Goal: Transaction & Acquisition: Purchase product/service

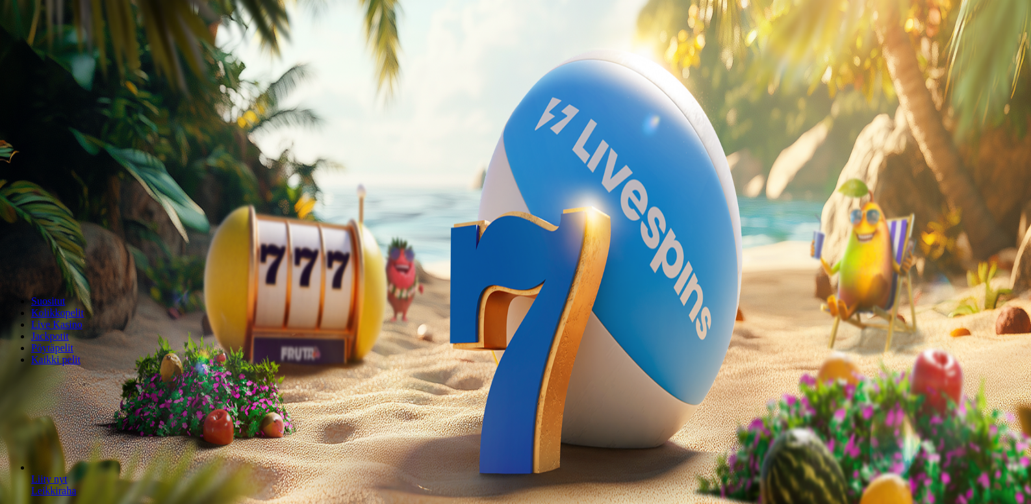
click at [10, 257] on span "minus icon" at bounding box center [10, 257] width 0 height 0
click at [10, 306] on span "minus icon" at bounding box center [10, 306] width 0 height 0
type input "**"
click at [68, 310] on span "Talleta ja pelaa" at bounding box center [39, 315] width 58 height 10
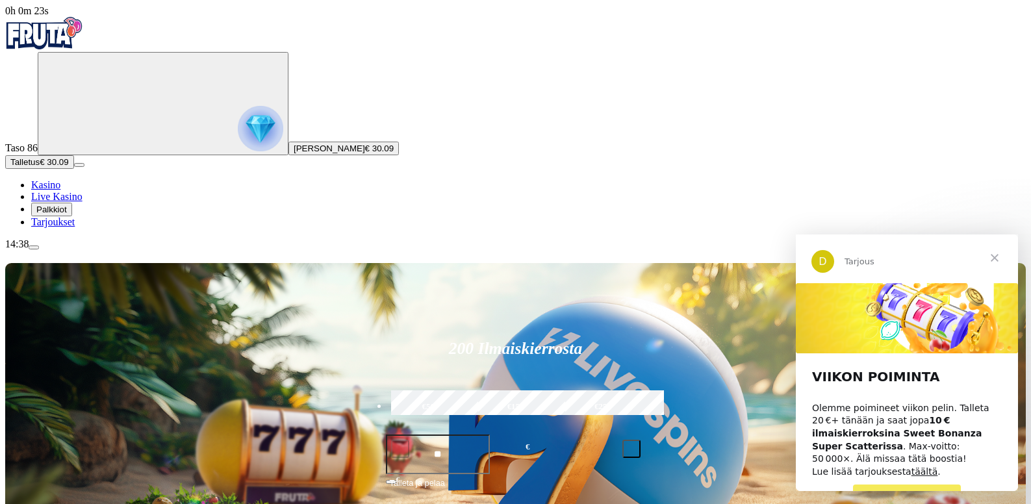
click at [993, 256] on span "Sulje" at bounding box center [994, 257] width 47 height 47
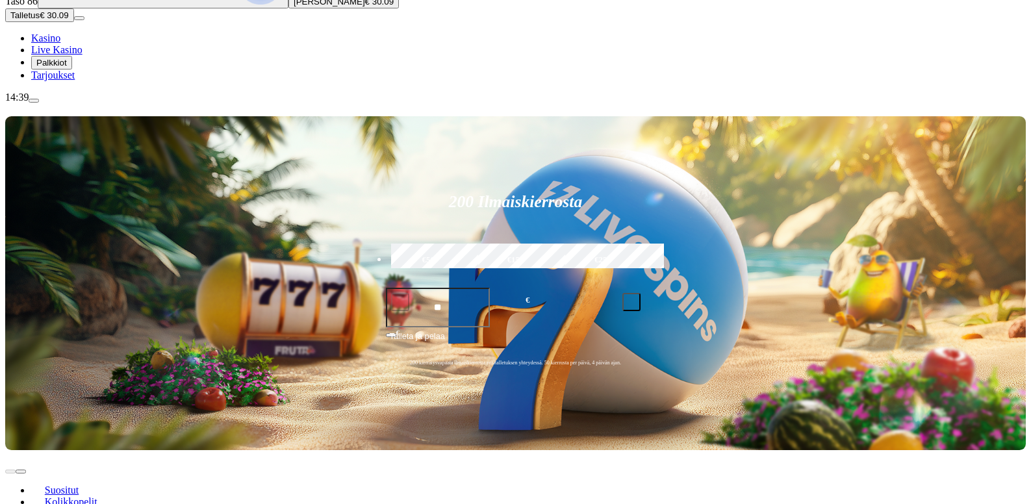
scroll to position [195, 0]
